Goal: Navigation & Orientation: Find specific page/section

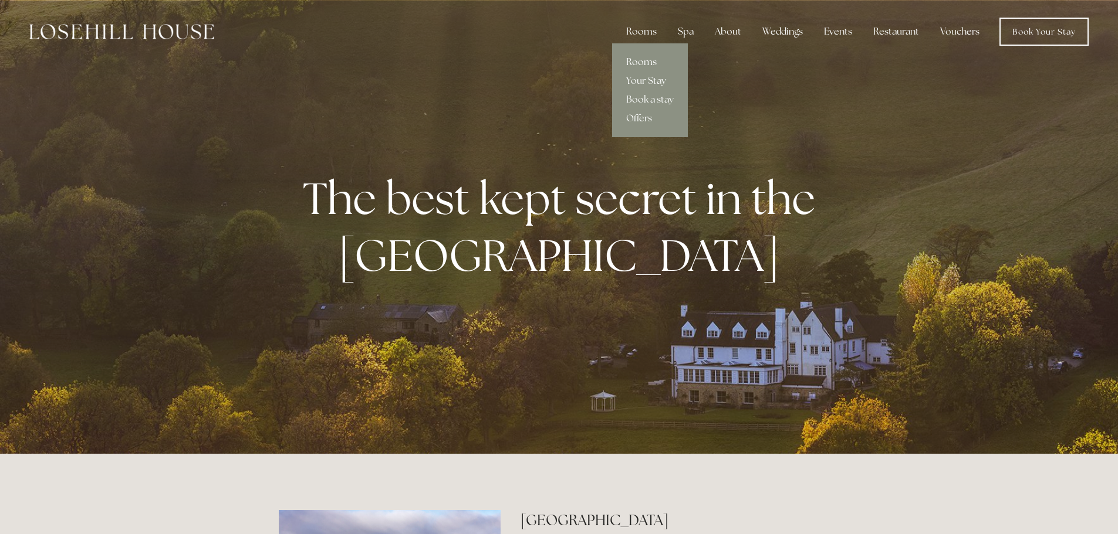
click at [640, 62] on link "Rooms" at bounding box center [650, 62] width 76 height 19
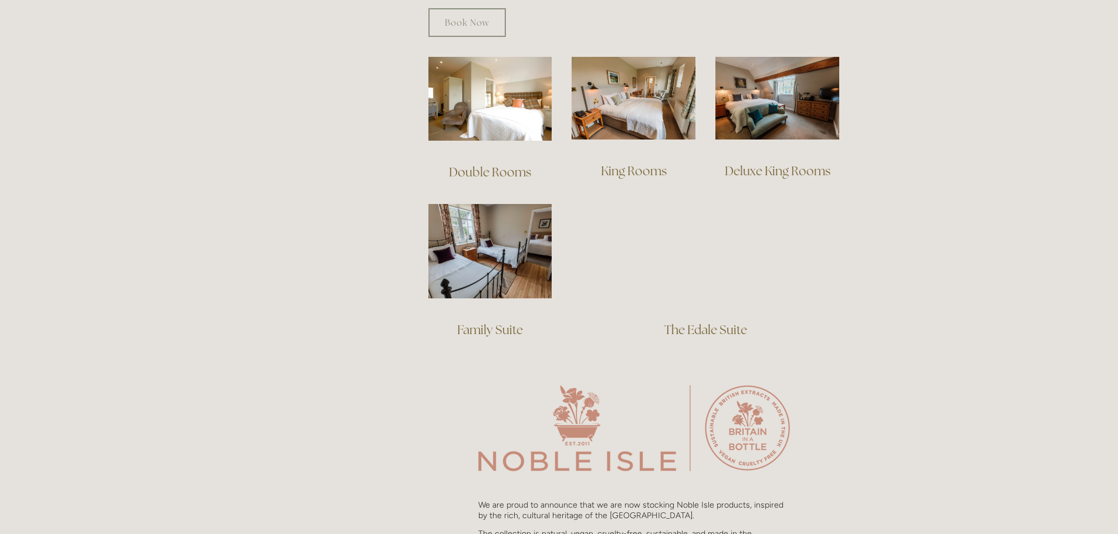
scroll to position [821, 0]
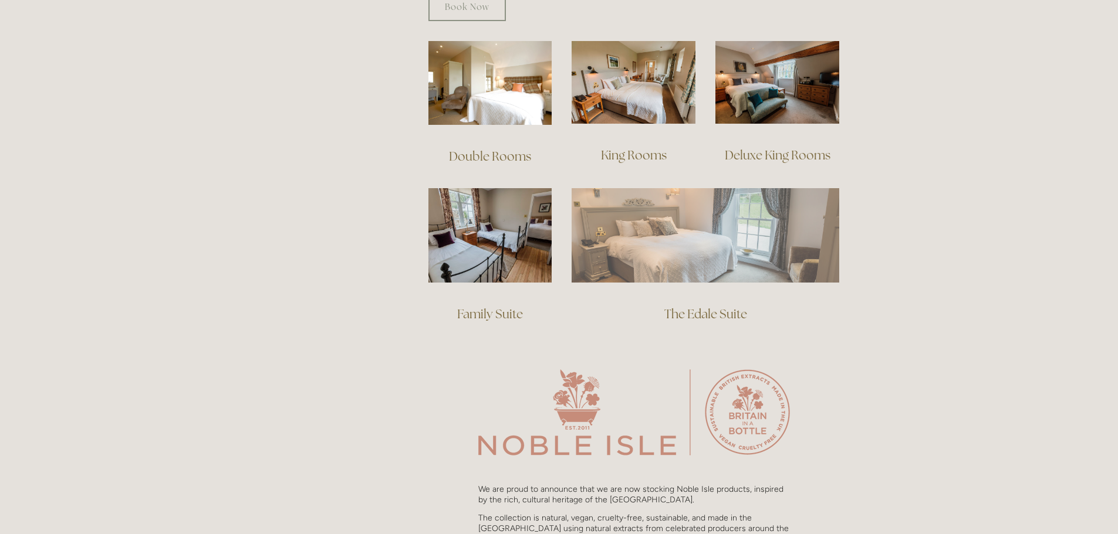
click at [655, 236] on img at bounding box center [705, 235] width 268 height 94
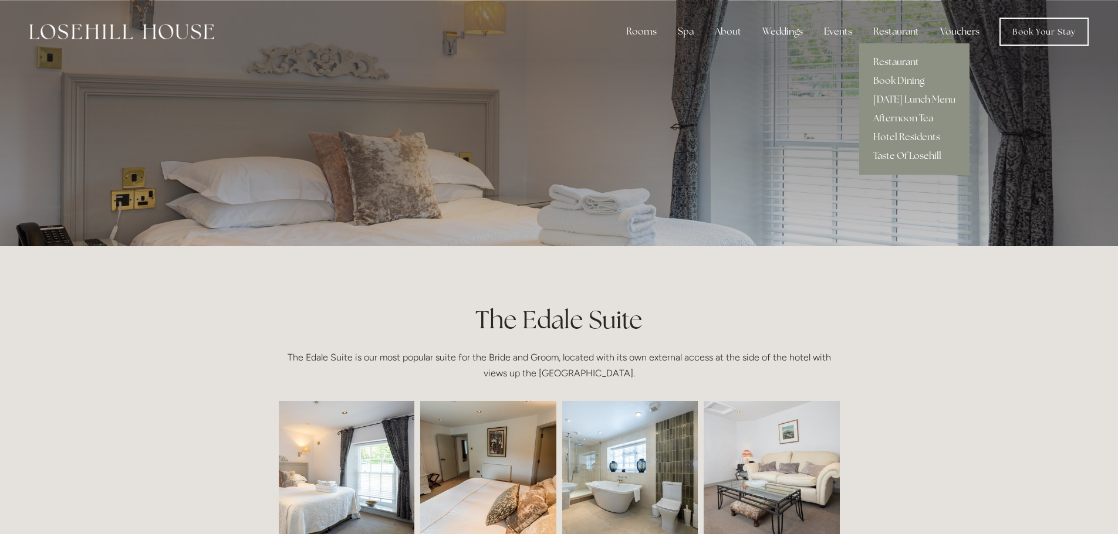
click at [886, 60] on link "Restaurant" at bounding box center [914, 62] width 110 height 19
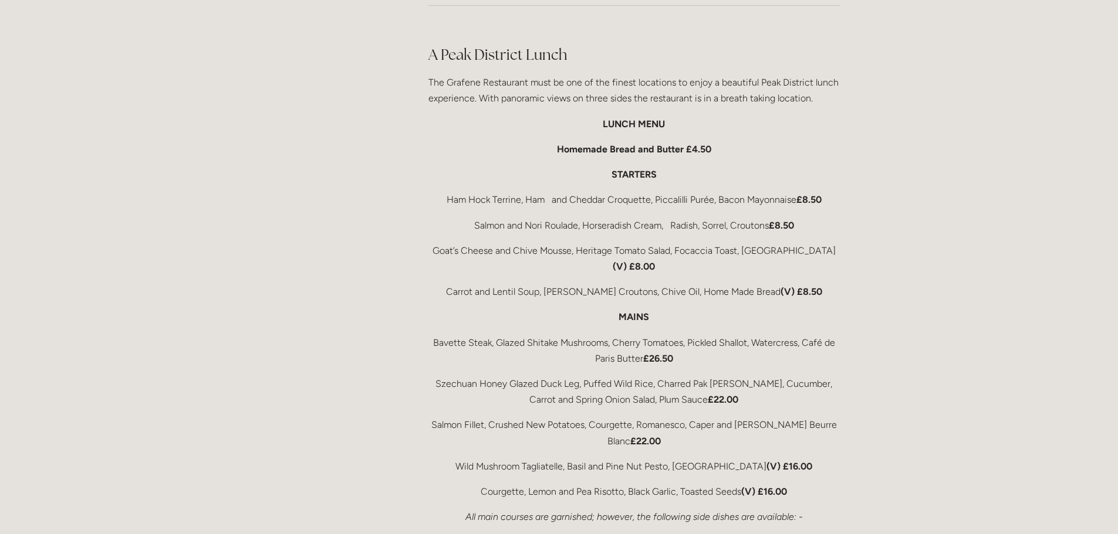
scroll to position [1877, 0]
